Goal: Communication & Community: Answer question/provide support

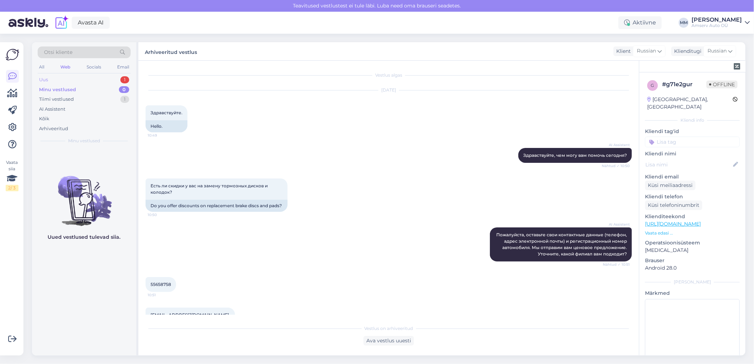
scroll to position [80, 0]
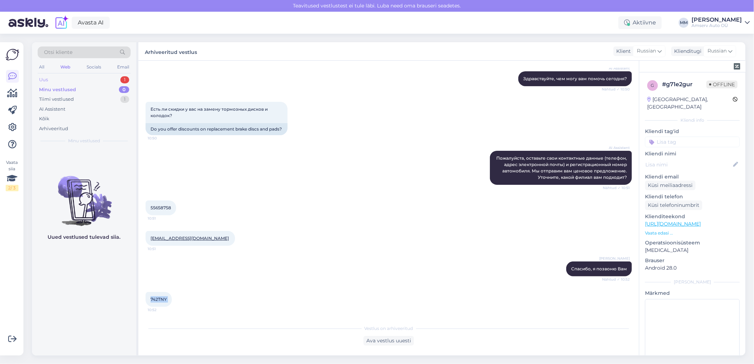
click at [82, 79] on div "Uus 1" at bounding box center [84, 80] width 93 height 10
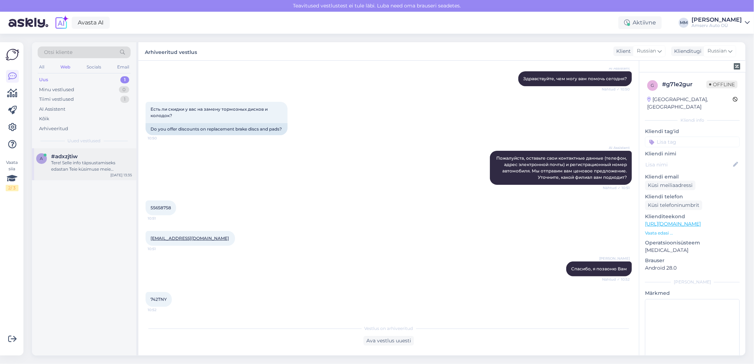
click at [69, 165] on div "Tere! Selle info täpsustamiseks edastan Teie küsimuse meie spetsialistile, kes …" at bounding box center [91, 166] width 81 height 13
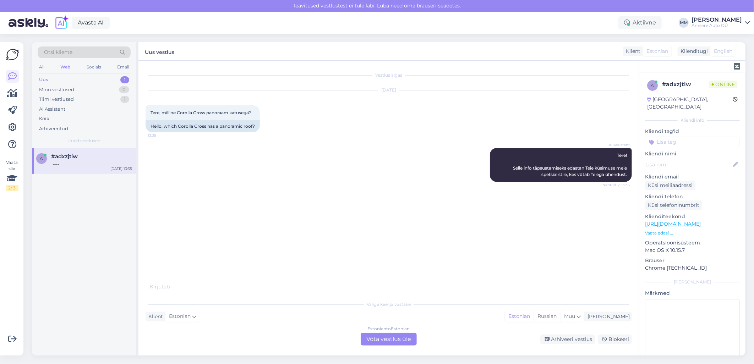
click at [378, 338] on div "Estonian to Estonian Võta vestlus üle" at bounding box center [389, 339] width 56 height 13
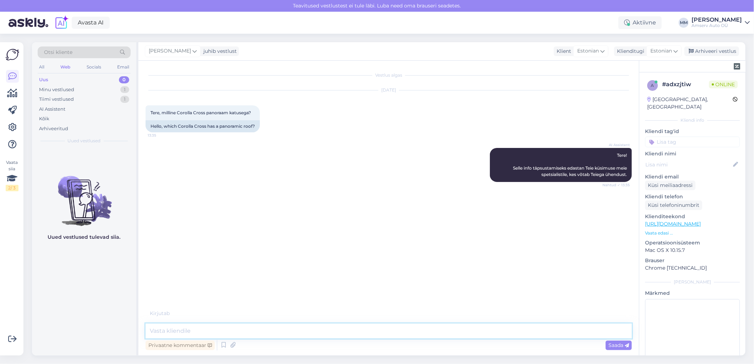
click at [334, 331] on textarea at bounding box center [389, 331] width 486 height 15
type textarea "Tere"
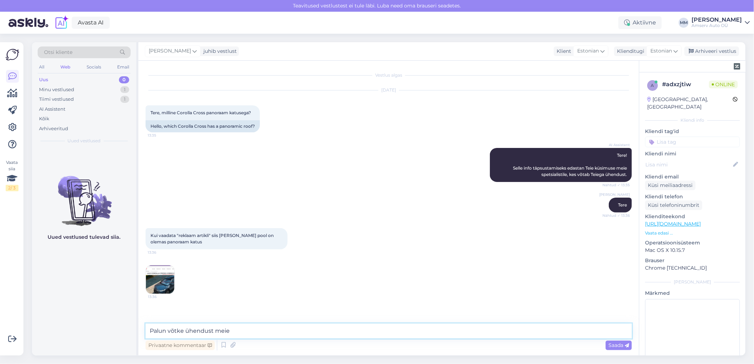
scroll to position [15, 0]
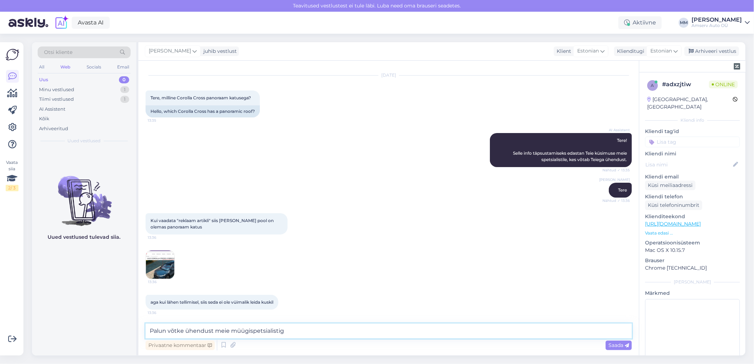
type textarea "Palun võtke ühendust meie müügispetsialistiga"
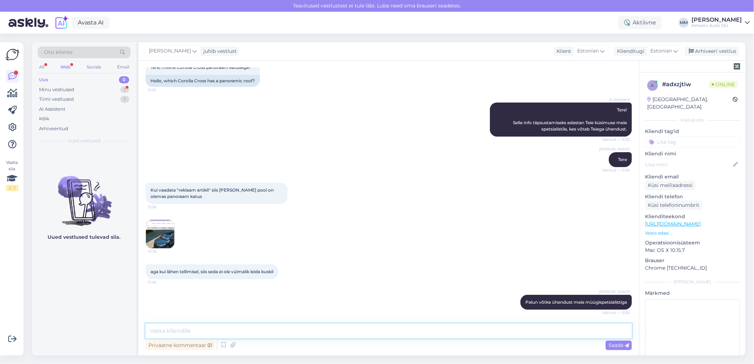
scroll to position [76, 0]
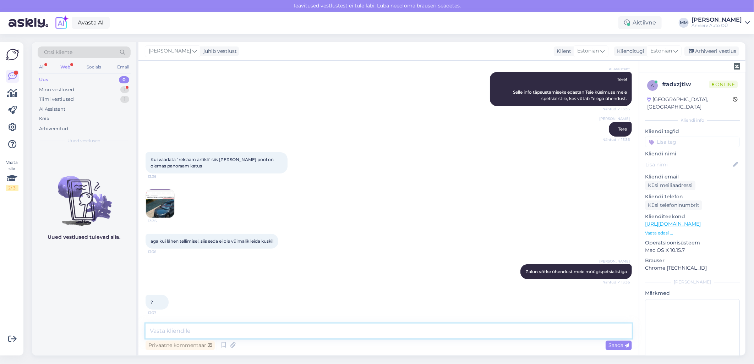
click at [224, 332] on textarea at bounding box center [389, 331] width 486 height 15
paste textarea "[PERSON_NAME] Kliendihaldur 650 2113, 5331 1624 [EMAIL_ADDRESS][DOMAIN_NAME]"
type textarea "[PERSON_NAME] Kliendihaldur 650 2113, 5331 1624 [EMAIL_ADDRESS][DOMAIN_NAME]"
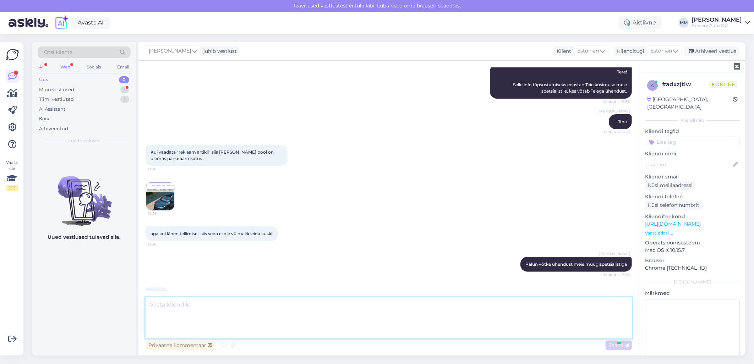
scroll to position [126, 0]
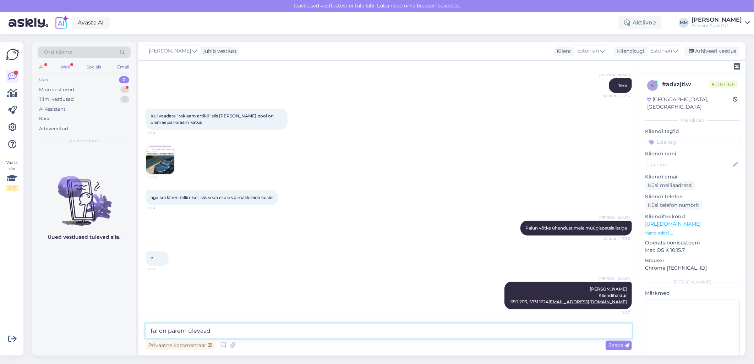
type textarea "Tal on parem ülevaade"
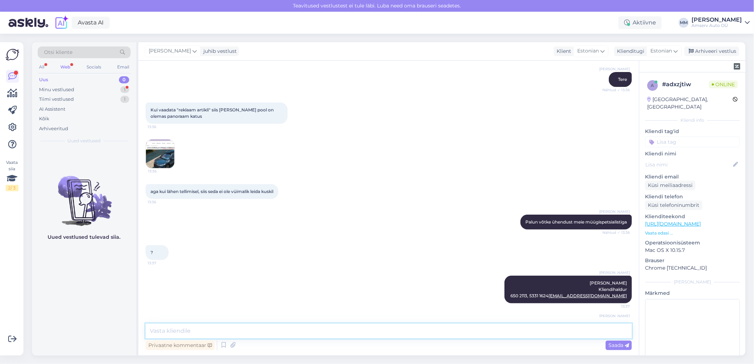
scroll to position [156, 0]
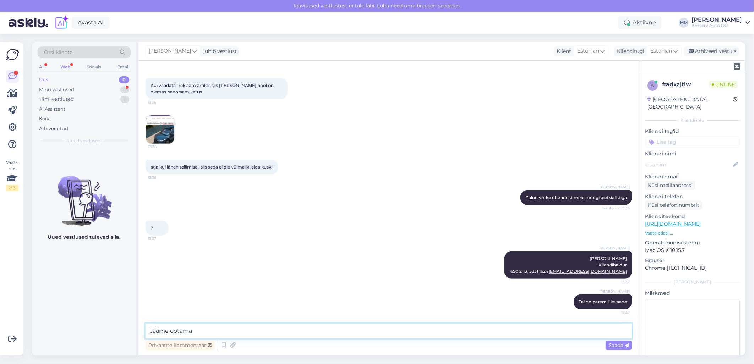
type textarea "Jääme ootama!"
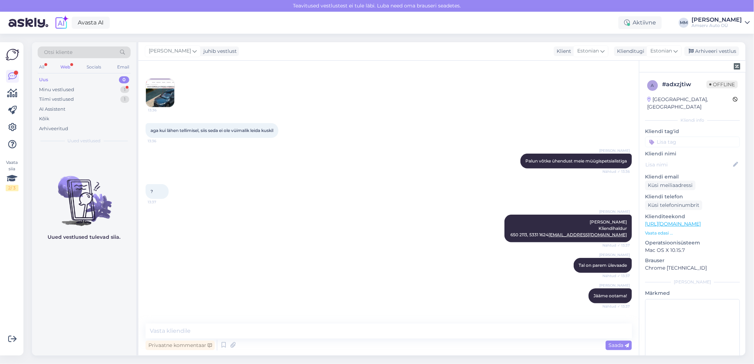
scroll to position [217, 0]
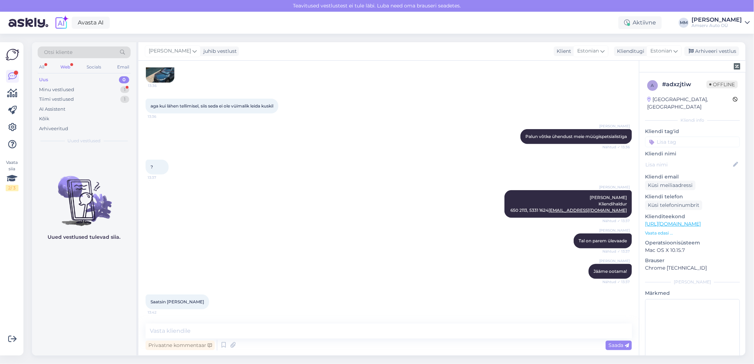
drag, startPoint x: 69, startPoint y: 65, endPoint x: 72, endPoint y: 67, distance: 3.8
click at [69, 65] on div "Web" at bounding box center [65, 66] width 13 height 9
click at [83, 88] on div "Minu vestlused 1" at bounding box center [84, 90] width 93 height 10
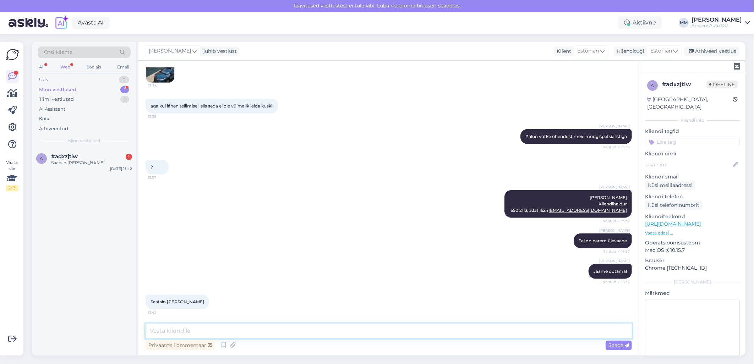
click at [184, 334] on textarea at bounding box center [389, 331] width 486 height 15
type textarea "Tänan Teid!"
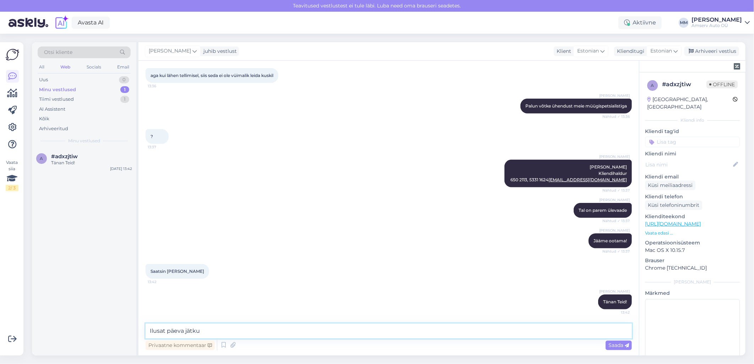
type textarea "Ilusat päeva jätku!"
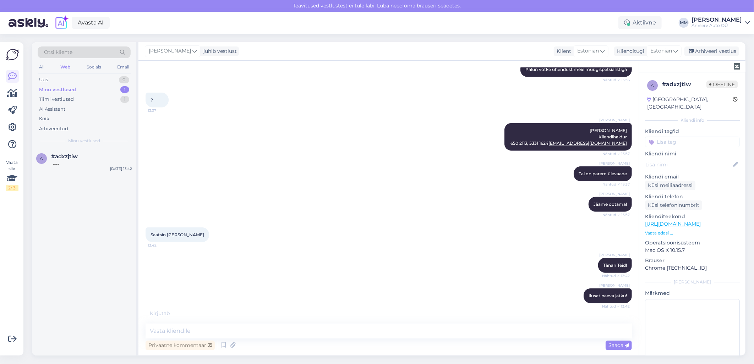
scroll to position [309, 0]
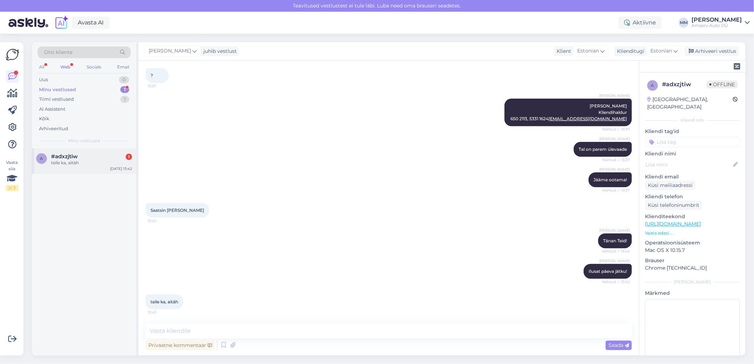
click at [72, 162] on div "teile ka, aitäh" at bounding box center [91, 163] width 81 height 6
click at [241, 329] on textarea at bounding box center [389, 331] width 486 height 15
click at [696, 51] on div "Arhiveeri vestlus" at bounding box center [711, 51] width 55 height 10
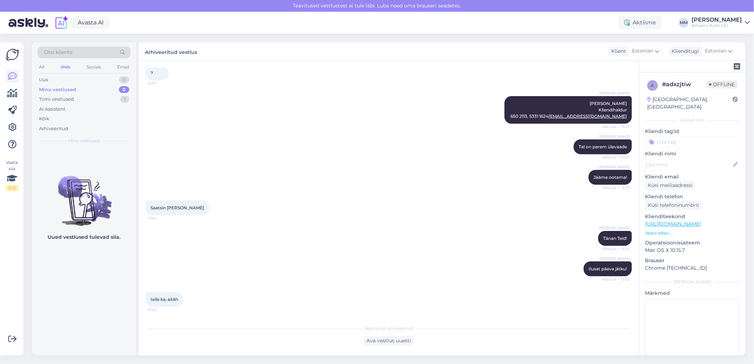
click at [660, 137] on input at bounding box center [692, 142] width 95 height 11
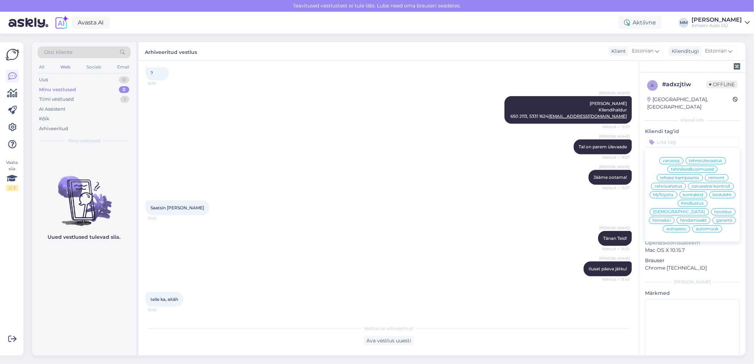
click at [705, 228] on div "automüük" at bounding box center [707, 228] width 30 height 7
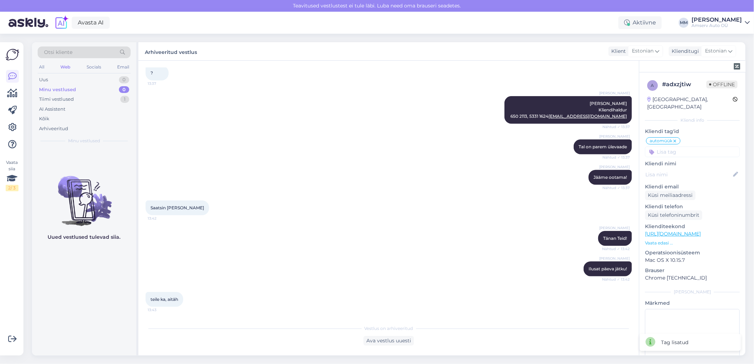
drag, startPoint x: 219, startPoint y: 184, endPoint x: 192, endPoint y: 167, distance: 32.2
click at [219, 184] on div "[PERSON_NAME] Jääme ootama! Nähtud ✓ 13:37" at bounding box center [389, 177] width 486 height 31
click at [63, 130] on div "Arhiveeritud" at bounding box center [53, 128] width 29 height 7
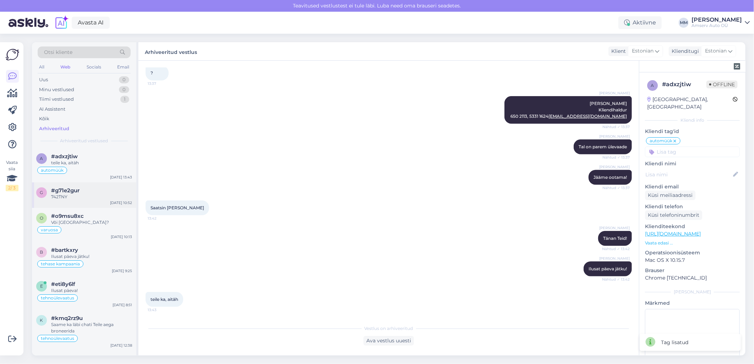
click at [69, 193] on span "#g71e2gur" at bounding box center [65, 190] width 28 height 6
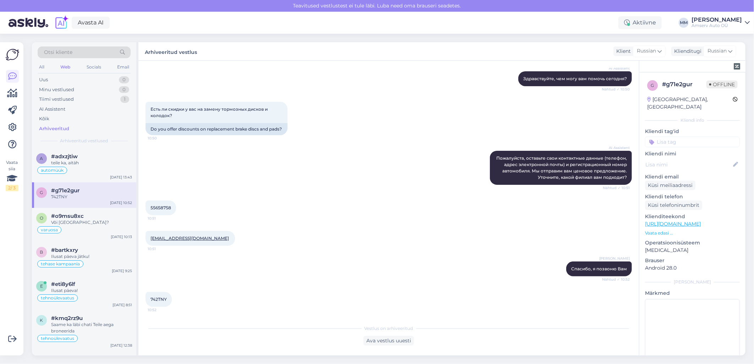
click at [671, 137] on input at bounding box center [692, 142] width 95 height 11
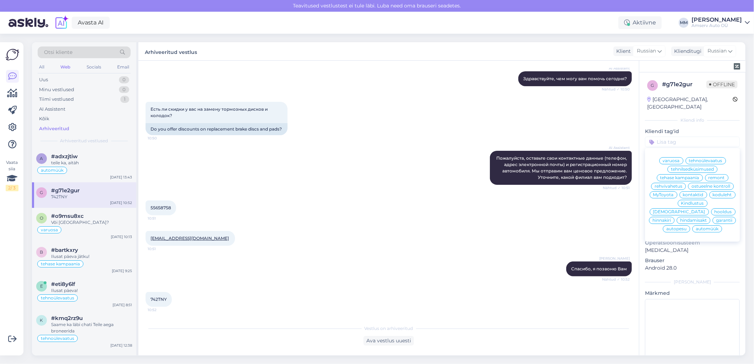
click at [708, 176] on span "remont" at bounding box center [716, 178] width 16 height 4
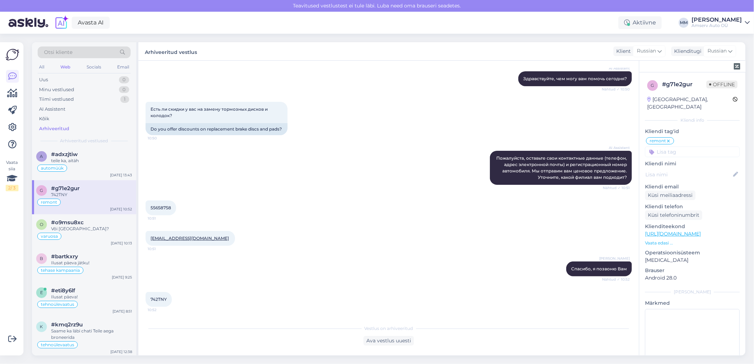
scroll to position [0, 0]
click at [84, 163] on div "teile ka, aitäh" at bounding box center [91, 163] width 81 height 6
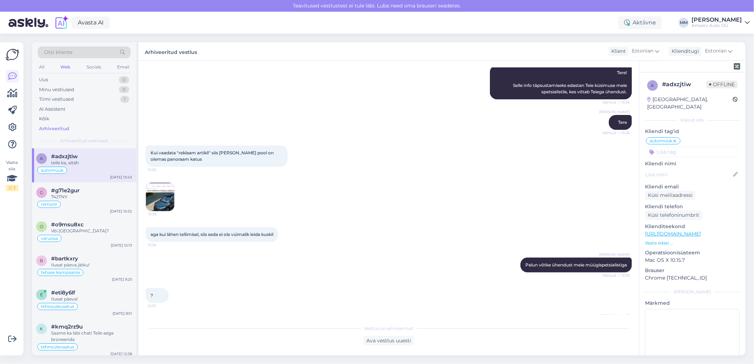
scroll to position [311, 0]
